Goal: Check status: Check status

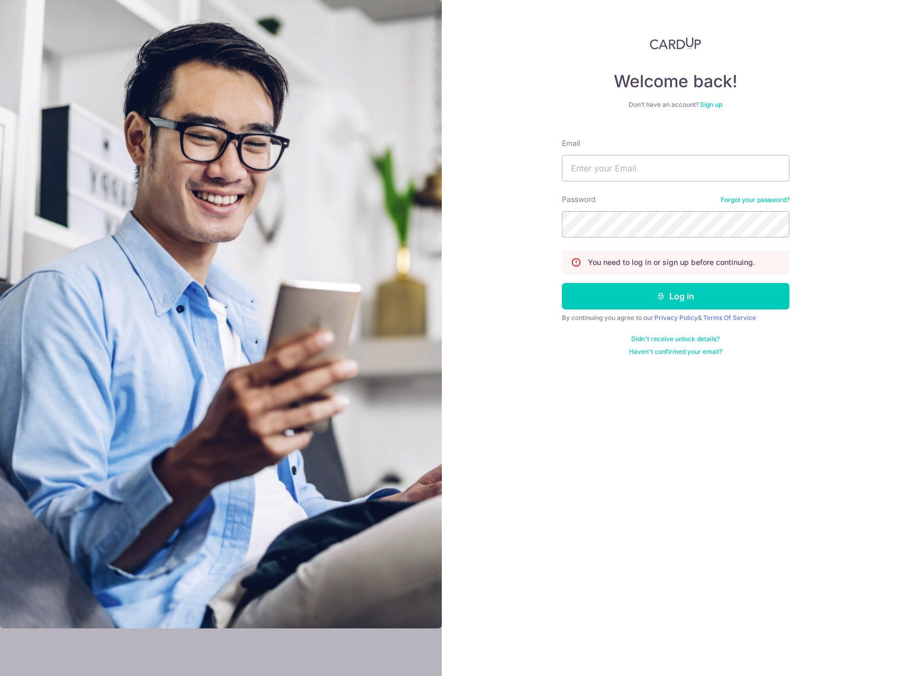
click at [675, 169] on input "Email" at bounding box center [675, 168] width 227 height 26
type input "[EMAIL_ADDRESS][DOMAIN_NAME]"
click at [639, 295] on button "Log in" at bounding box center [675, 296] width 227 height 26
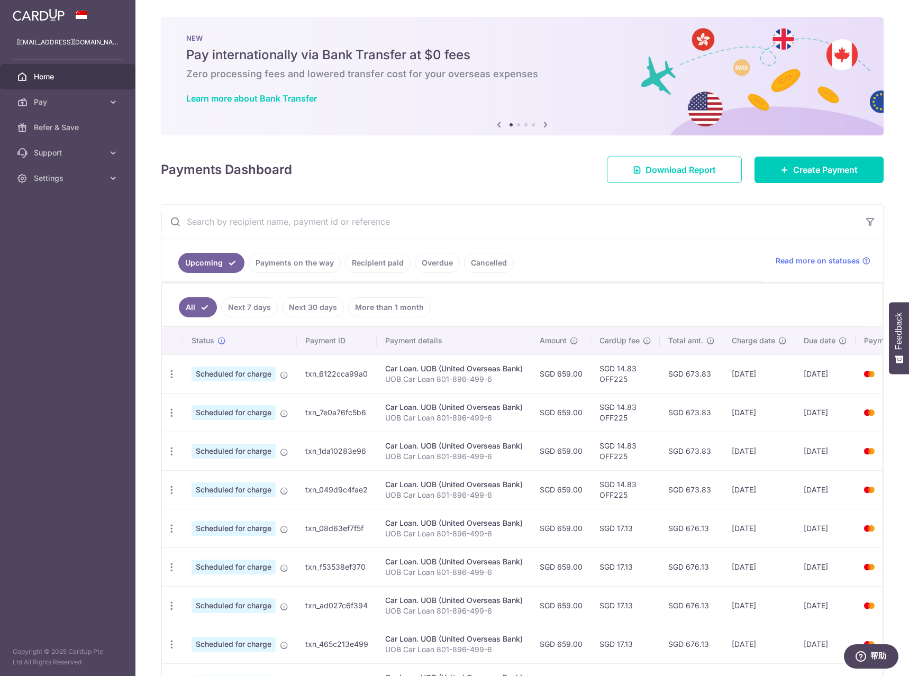
click at [366, 263] on link "Recipient paid" at bounding box center [378, 263] width 66 height 20
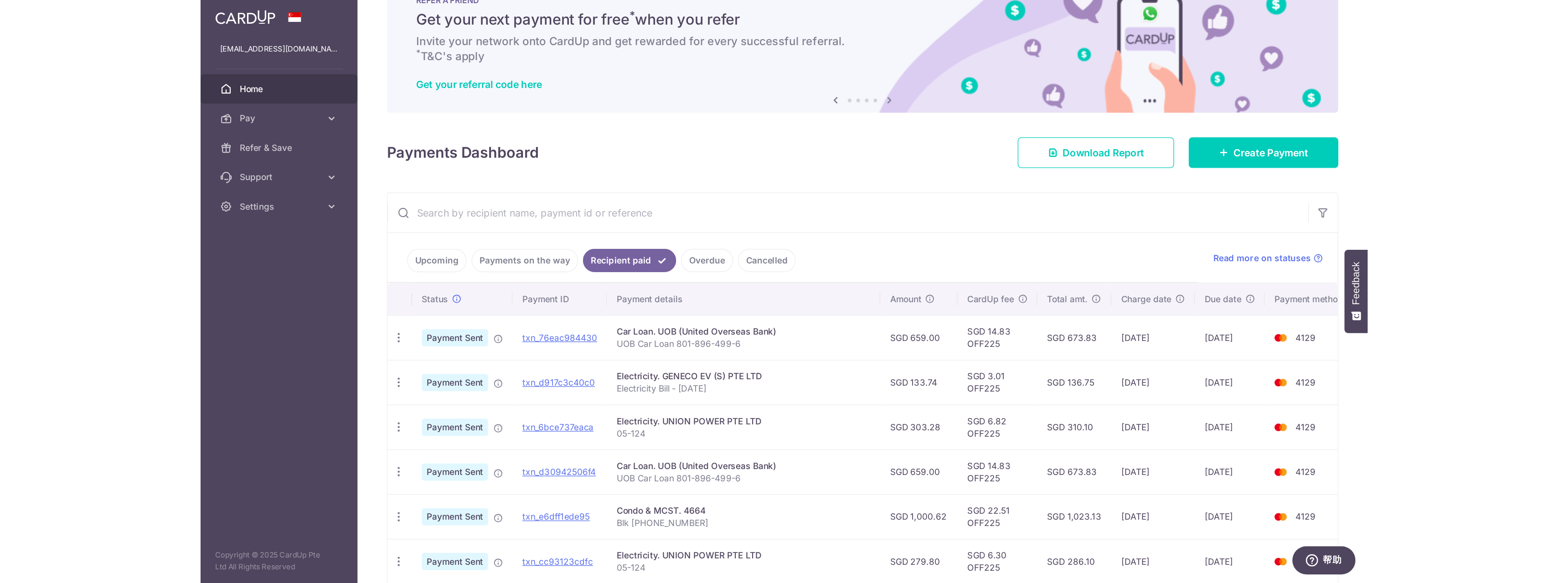
scroll to position [28, 0]
